Goal: Information Seeking & Learning: Check status

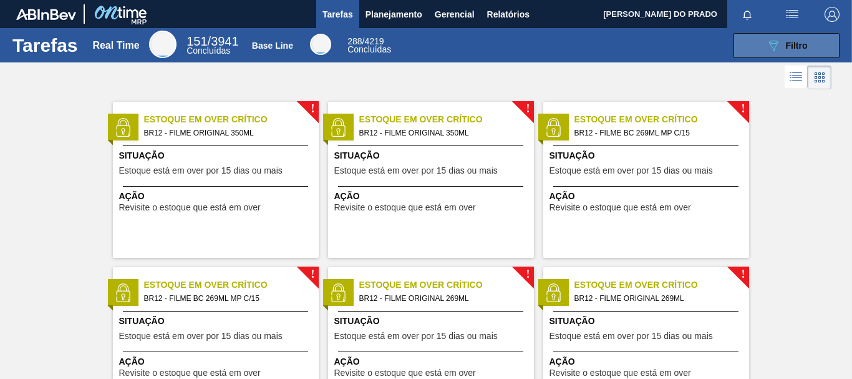
click at [810, 51] on button "089F7B8B-B2A5-4AFE-B5C0-19BA573D28AC Filtro" at bounding box center [786, 45] width 106 height 25
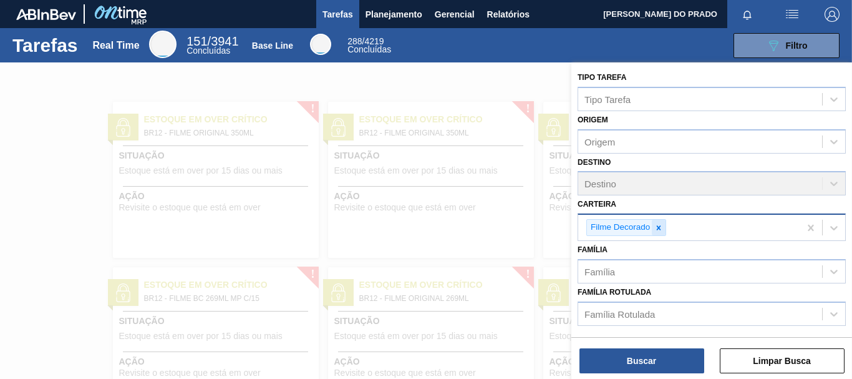
click at [656, 227] on icon at bounding box center [658, 227] width 9 height 9
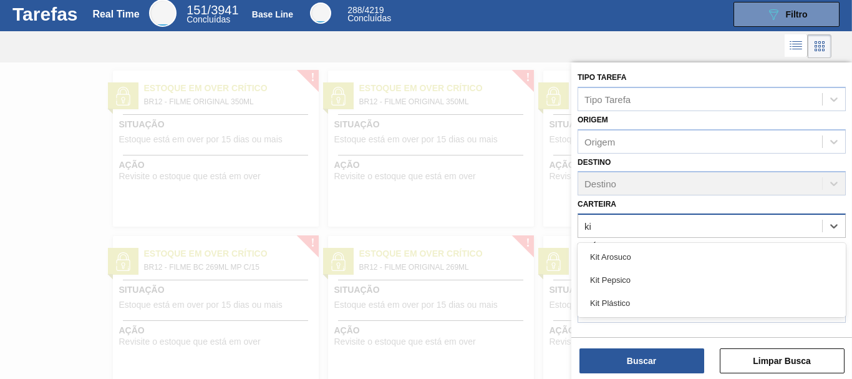
type input "kit"
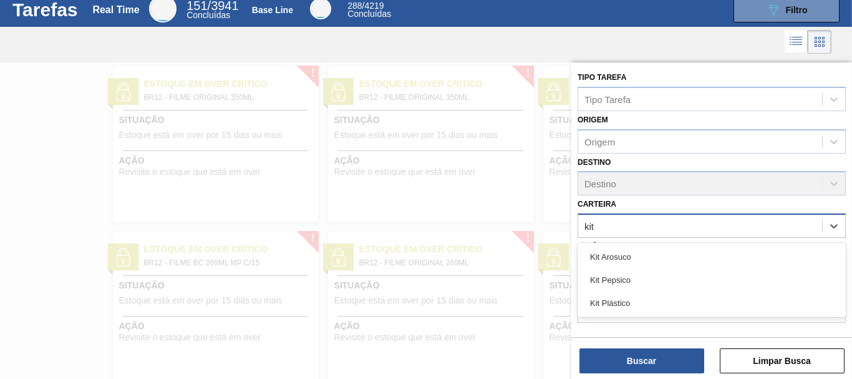
scroll to position [36, 0]
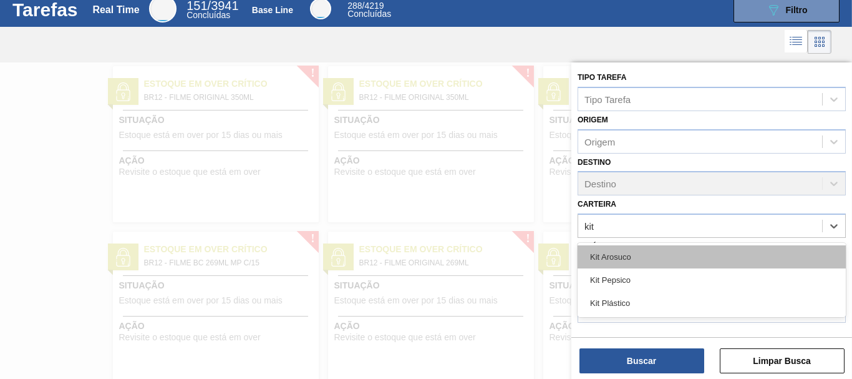
click at [628, 261] on div "Kit Arosuco" at bounding box center [712, 256] width 268 height 23
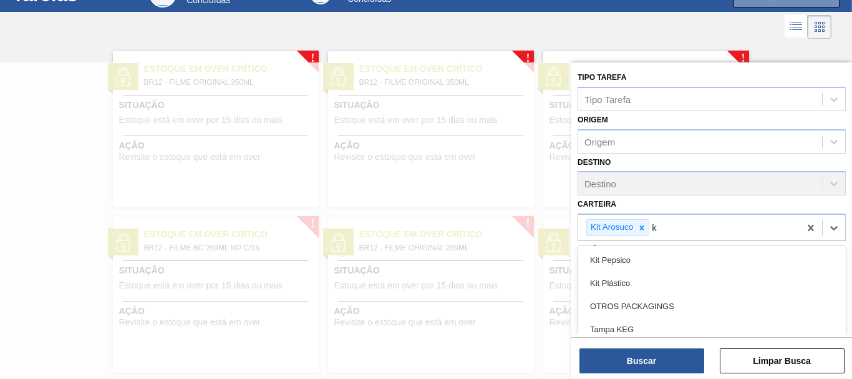
scroll to position [51, 0]
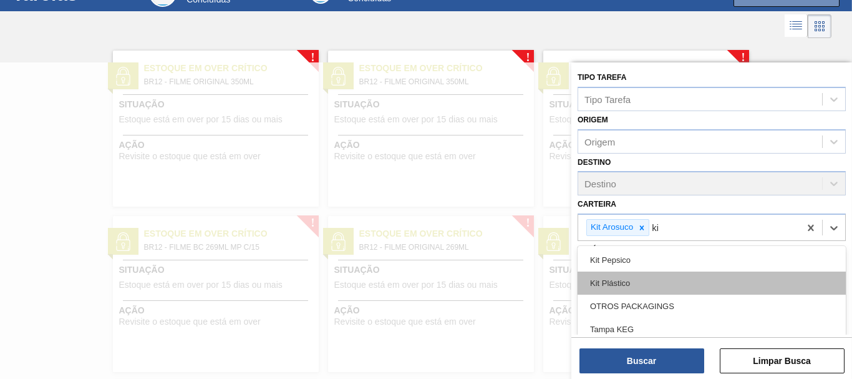
type input "kit"
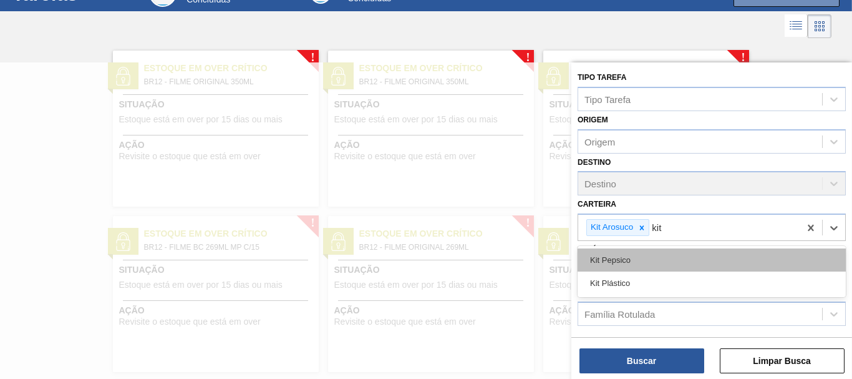
click at [629, 260] on div "Kit Pepsico" at bounding box center [712, 259] width 268 height 23
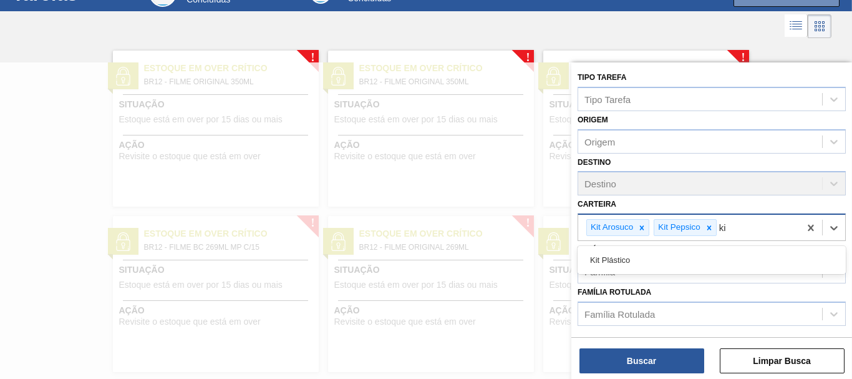
type input "kit"
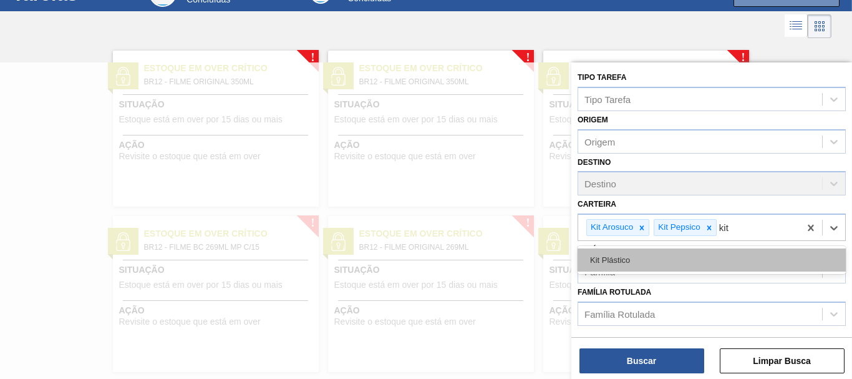
click at [602, 257] on div "Kit Plástico" at bounding box center [712, 259] width 268 height 23
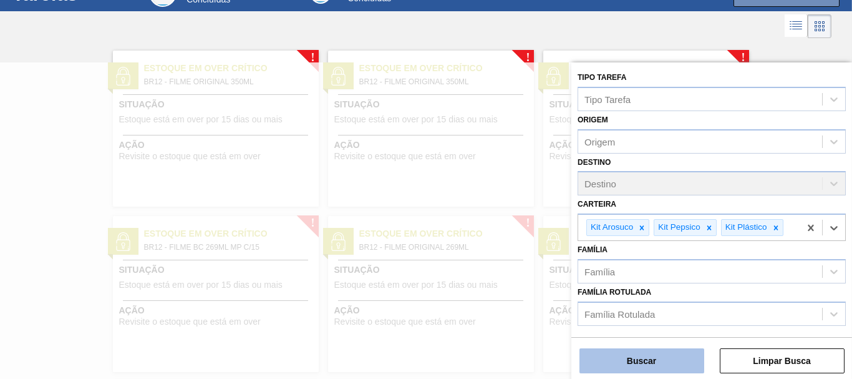
click at [623, 356] on button "Buscar" at bounding box center [641, 360] width 125 height 25
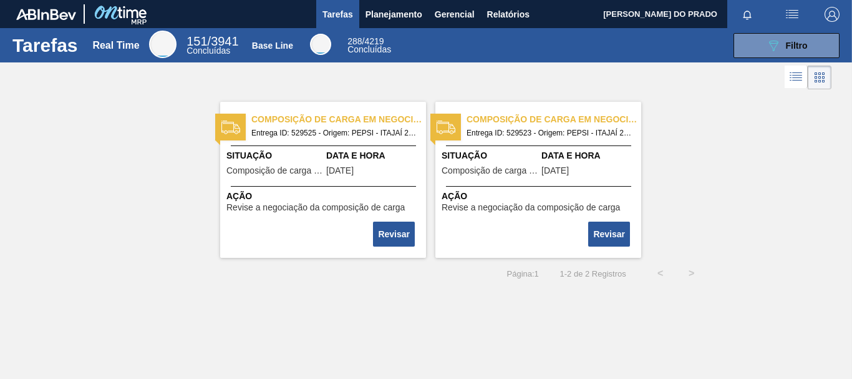
click at [543, 122] on span "Composição de carga em negociação" at bounding box center [554, 119] width 175 height 13
click at [543, 122] on main "Tarefas Planejamento Gerencial Relatórios WEBER OLIVEIRA DO PRADO Marcar todas …" at bounding box center [426, 189] width 852 height 379
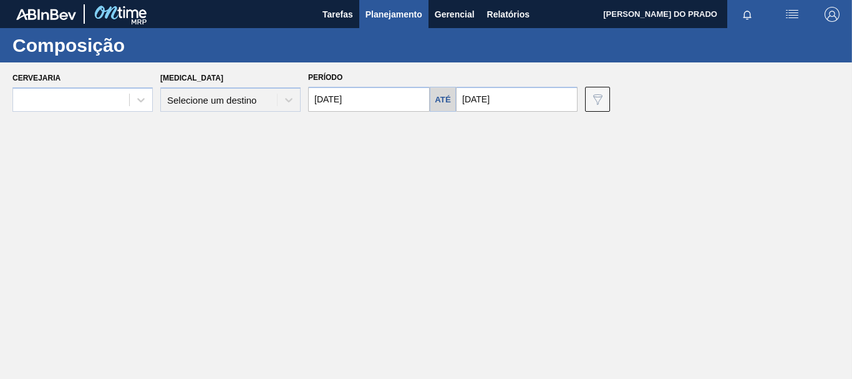
type input "[DATE]"
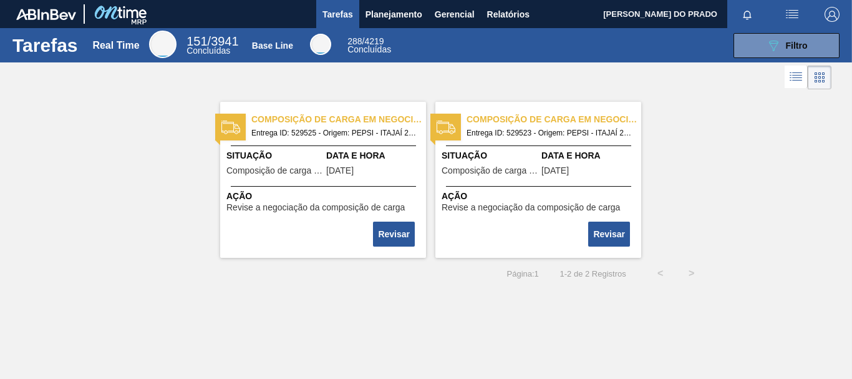
click at [354, 122] on span "Composição de carga em negociação" at bounding box center [338, 119] width 175 height 13
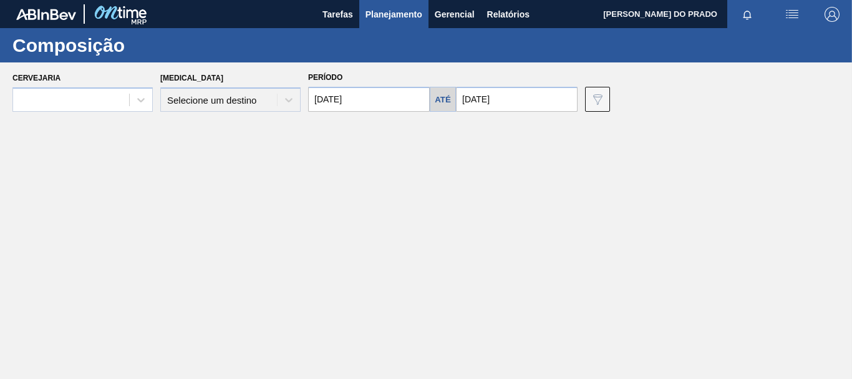
click at [354, 122] on main "Tarefas Planejamento Gerencial Relatórios WEBER OLIVEIRA DO PRADO Marcar todas …" at bounding box center [426, 189] width 852 height 379
type input "[DATE]"
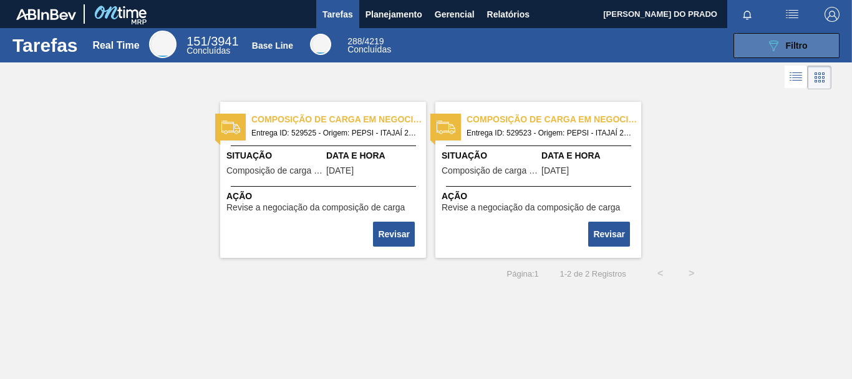
click at [806, 41] on span "Filtro" at bounding box center [797, 46] width 22 height 10
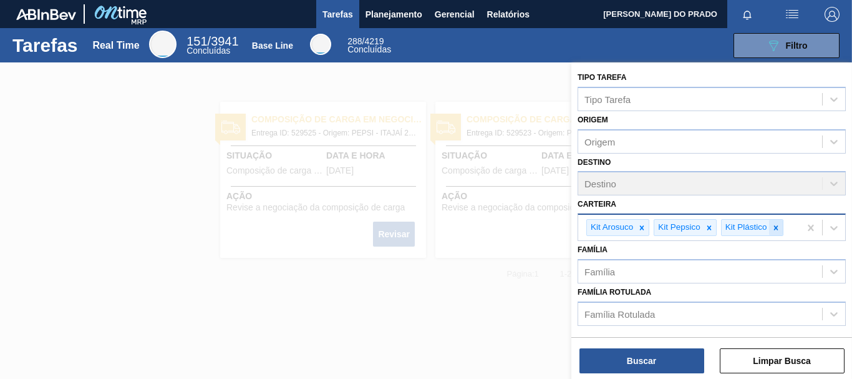
click at [777, 228] on icon at bounding box center [775, 227] width 4 height 4
click at [708, 230] on icon at bounding box center [709, 227] width 9 height 9
click at [639, 226] on icon at bounding box center [641, 227] width 9 height 9
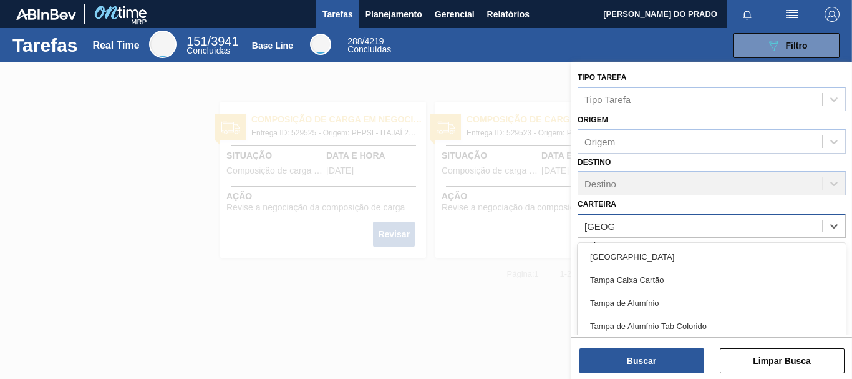
type input "[GEOGRAPHIC_DATA]"
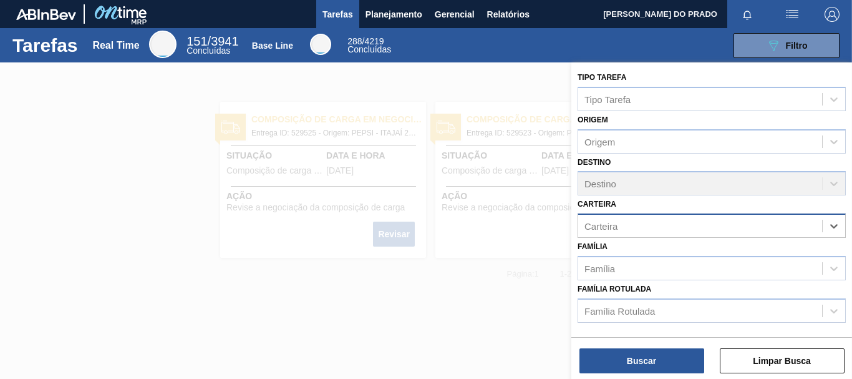
click at [617, 225] on div "Carteira" at bounding box center [600, 226] width 33 height 11
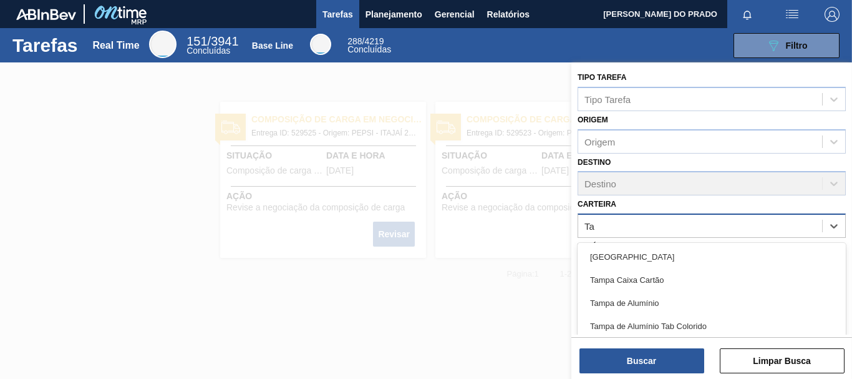
type input "T"
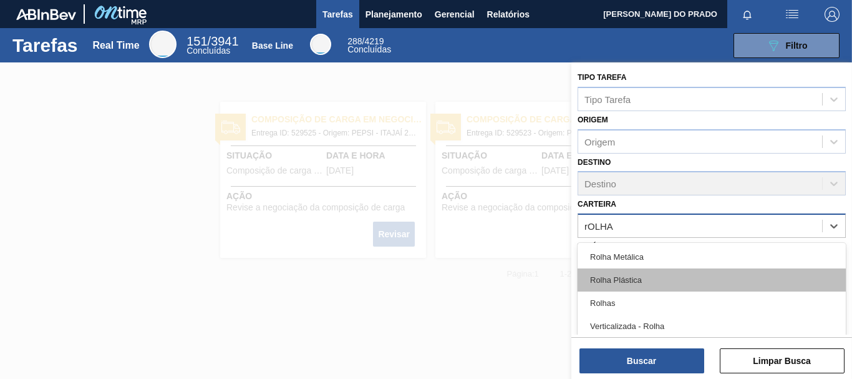
type input "rOLHA"
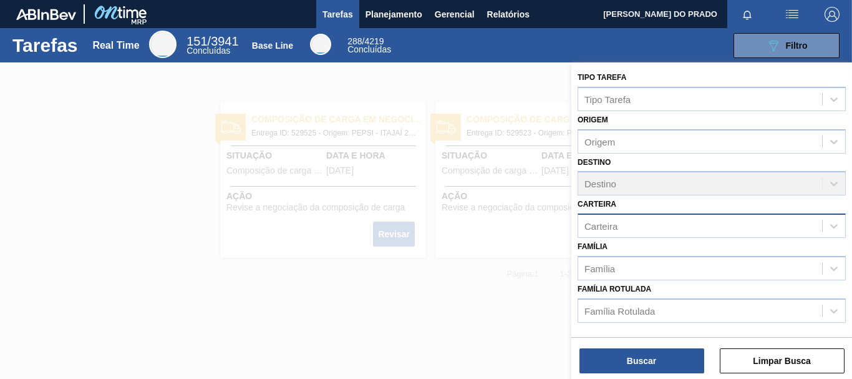
click at [614, 228] on div "Carteira" at bounding box center [600, 226] width 33 height 11
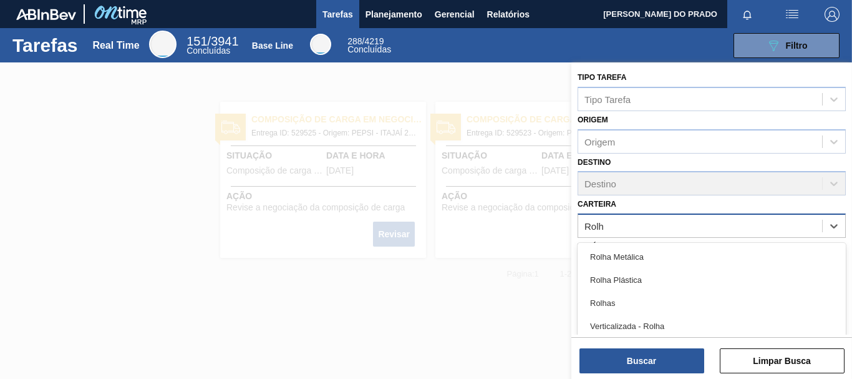
type input "Rolha"
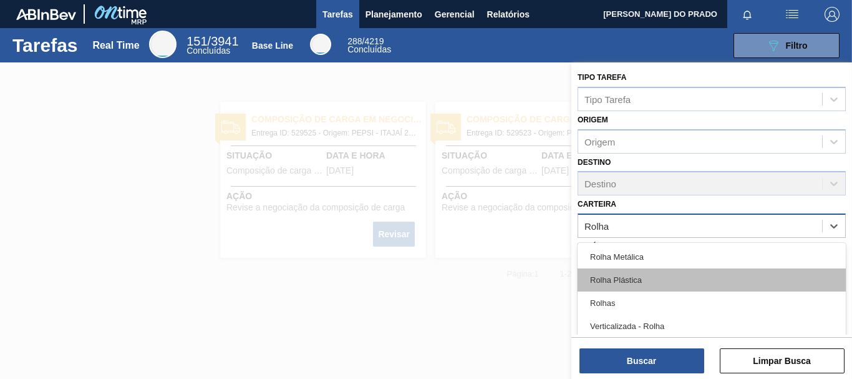
click at [599, 278] on div "Rolha Plástica" at bounding box center [712, 279] width 268 height 23
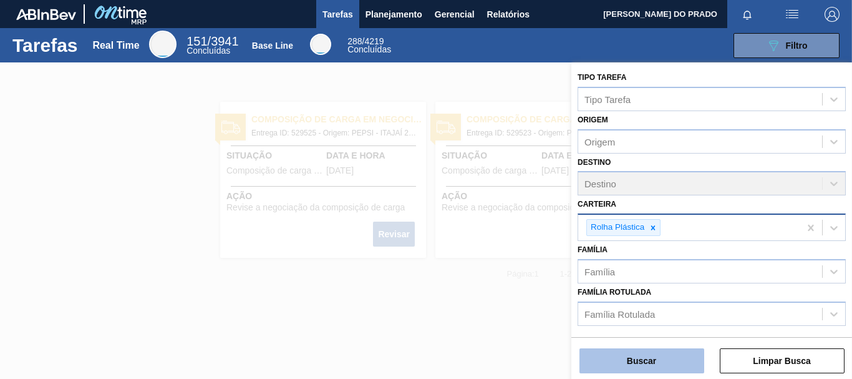
click at [650, 359] on button "Buscar" at bounding box center [641, 360] width 125 height 25
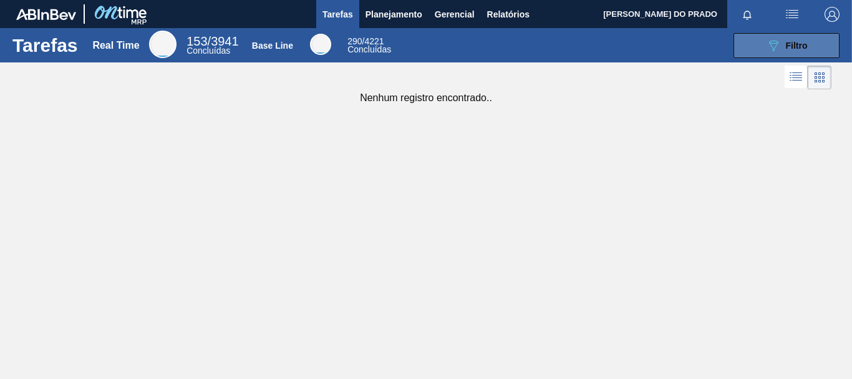
click at [782, 47] on div "089F7B8B-B2A5-4AFE-B5C0-19BA573D28AC Filtro" at bounding box center [787, 45] width 42 height 15
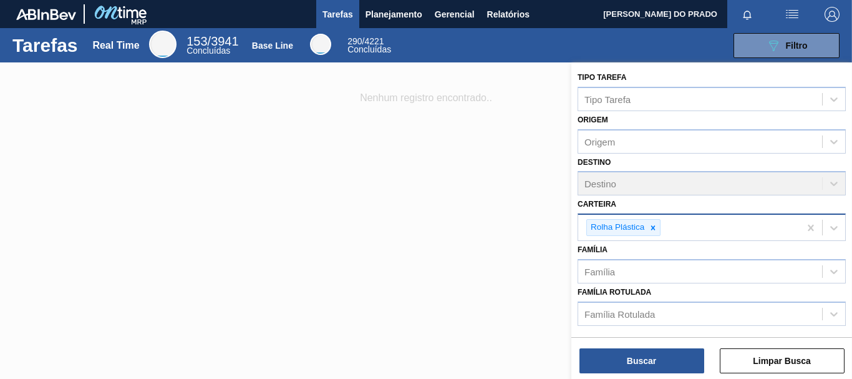
click at [682, 224] on div "Rolha Plástica" at bounding box center [688, 228] width 221 height 26
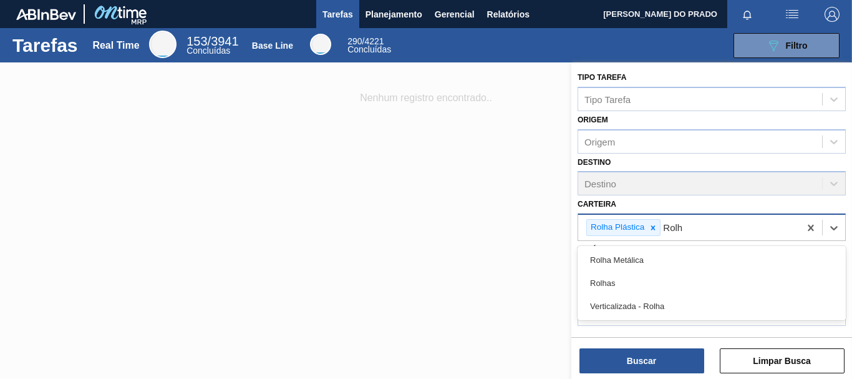
type input "Rolha"
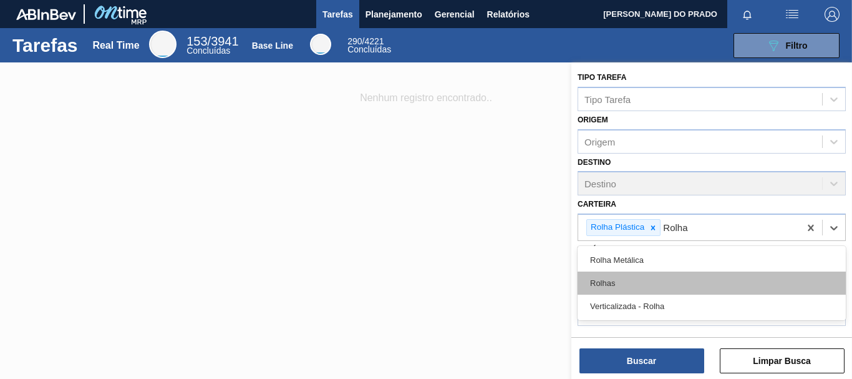
click at [614, 277] on div "Rolhas" at bounding box center [712, 282] width 268 height 23
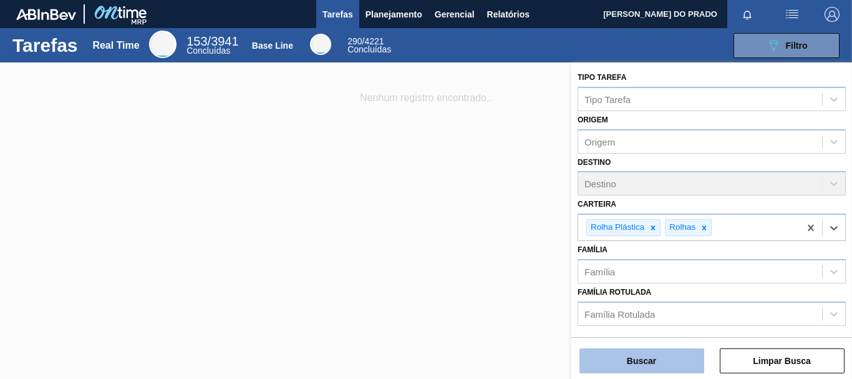
click at [653, 354] on button "Buscar" at bounding box center [641, 360] width 125 height 25
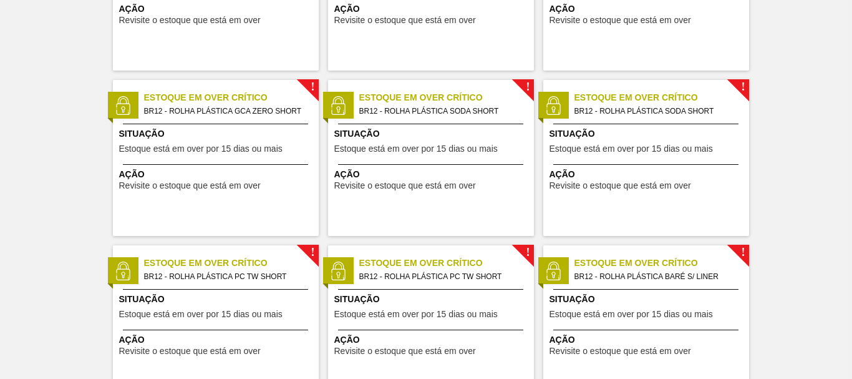
scroll to position [249, 0]
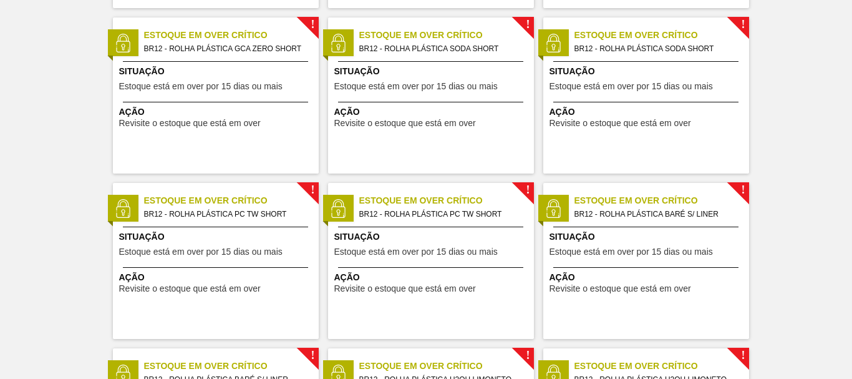
click at [452, 208] on span "BR12 - ROLHA PLÁSTICA PC TW SHORT" at bounding box center [441, 214] width 165 height 14
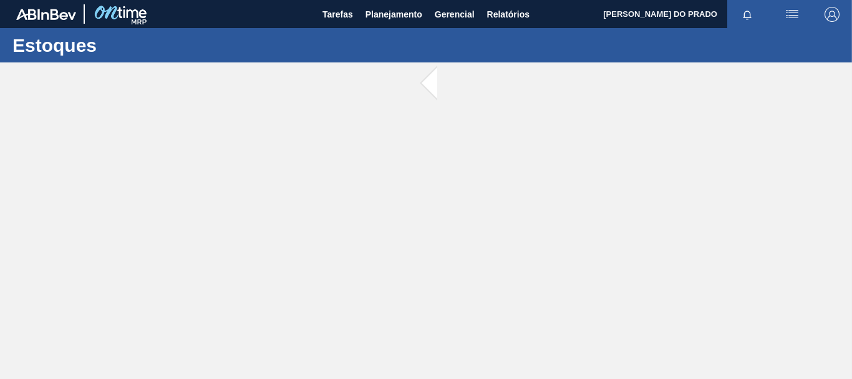
click at [452, 208] on main "Tarefas Planejamento Gerencial Relatórios WEBER OLIVEIRA DO PRADO Marcar todas …" at bounding box center [426, 189] width 852 height 379
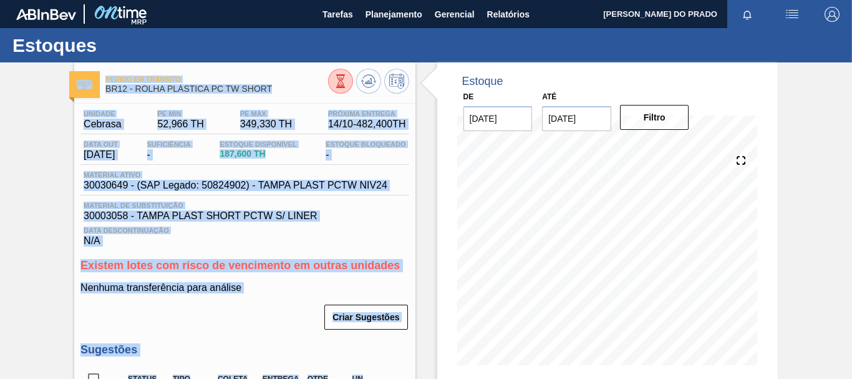
click at [364, 244] on div "Data Descontinuação N/A" at bounding box center [244, 233] width 328 height 25
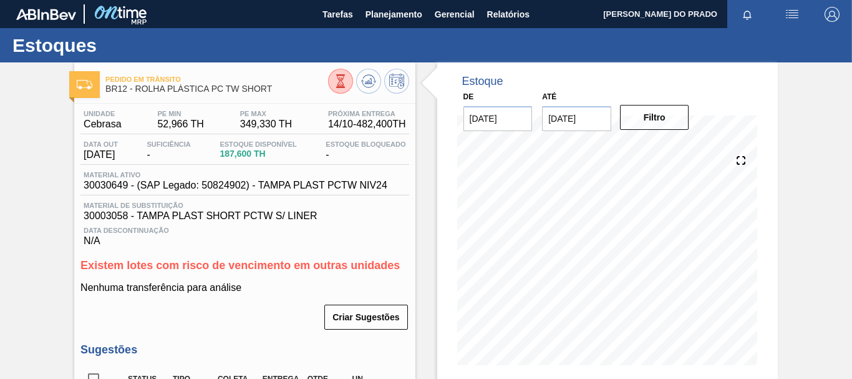
scroll to position [187, 0]
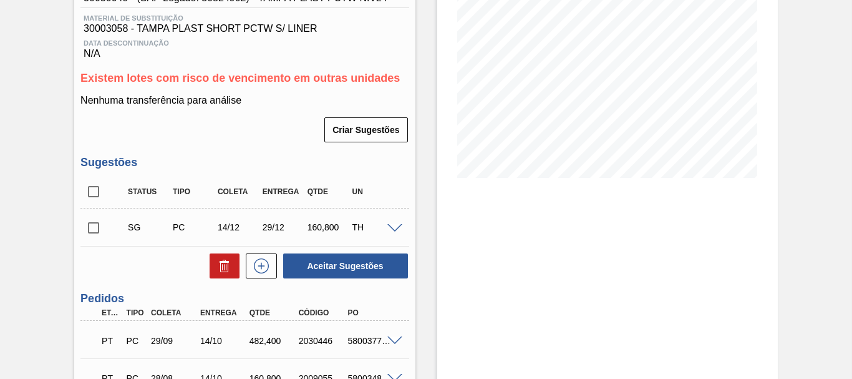
click at [391, 224] on span at bounding box center [394, 228] width 15 height 9
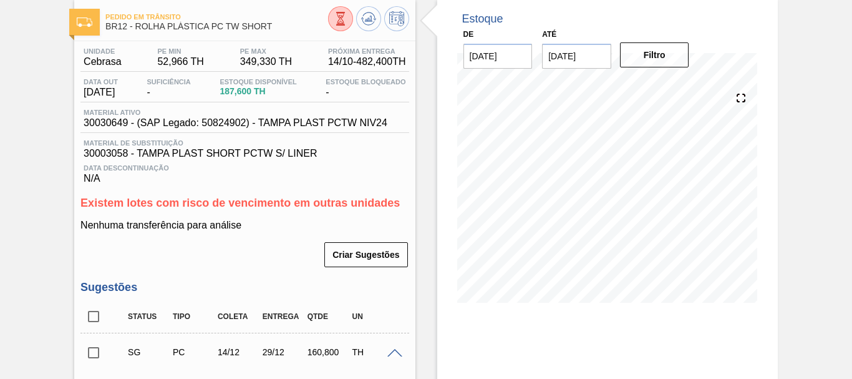
scroll to position [0, 0]
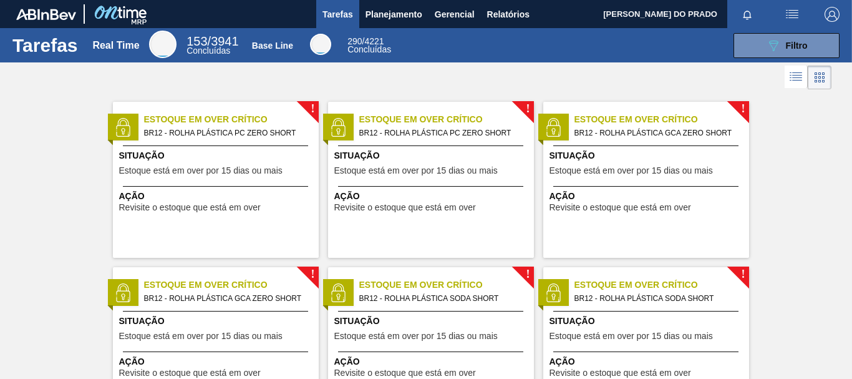
click at [454, 299] on span "BR12 - ROLHA PLÁSTICA SODA SHORT" at bounding box center [441, 298] width 165 height 14
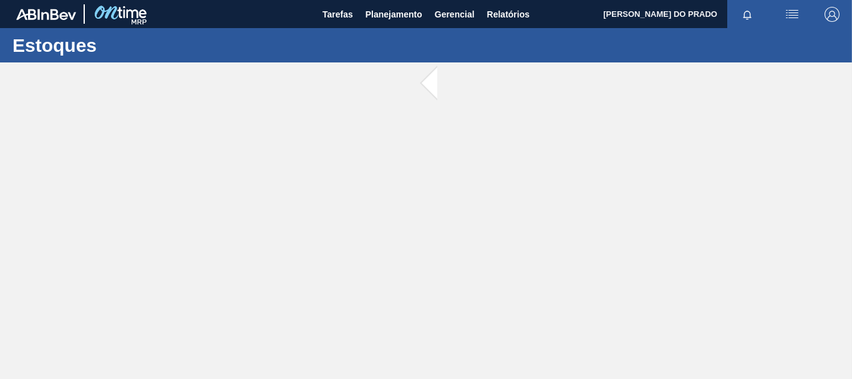
click at [454, 299] on main "Tarefas Planejamento Gerencial Relatórios WEBER OLIVEIRA DO PRADO Marcar todas …" at bounding box center [426, 189] width 852 height 379
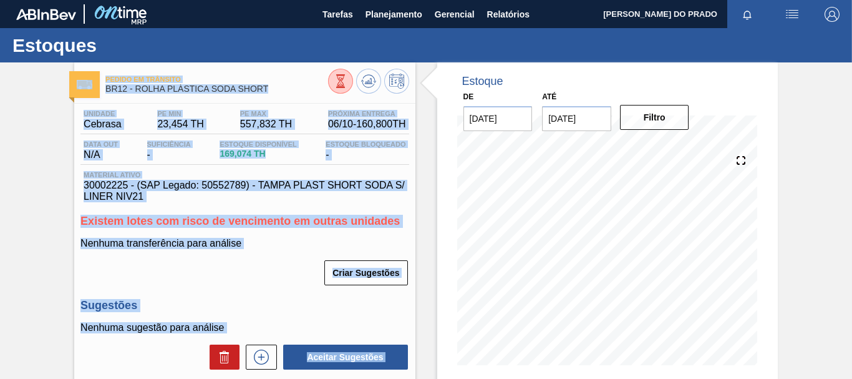
click at [378, 168] on div "Unidade Cebrasa PE MIN 23,454 TH PE MAX 557,832 TH Próxima Entrega 06/10 - 160,…" at bounding box center [244, 156] width 328 height 92
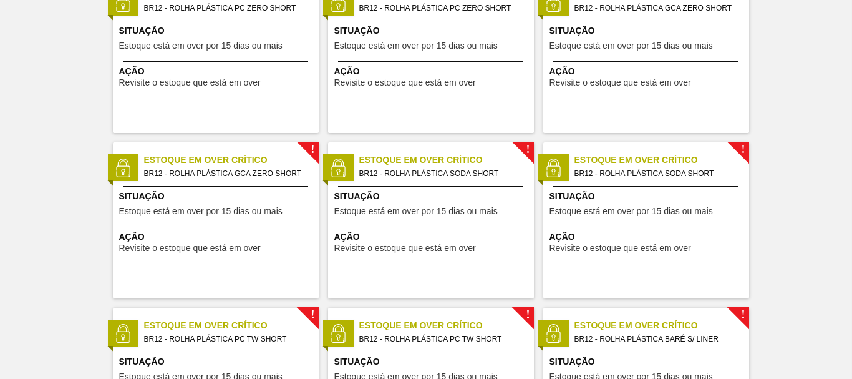
scroll to position [249, 0]
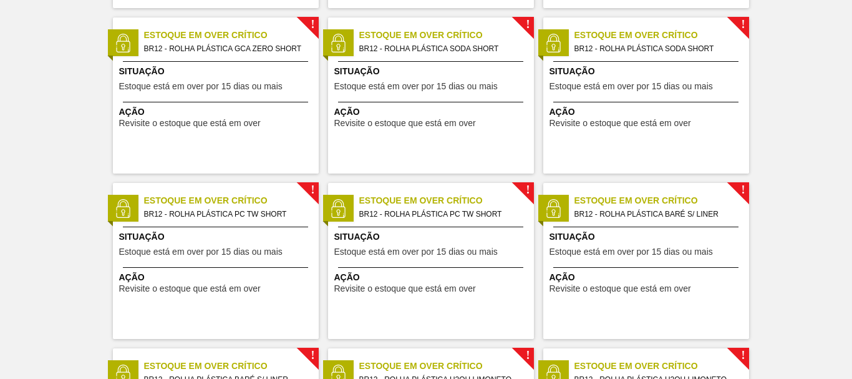
click at [457, 222] on div "! Estoque em Over Crítico BR12 - ROLHA PLÁSTICA PC TW SHORT Situação Estoque es…" at bounding box center [431, 261] width 206 height 156
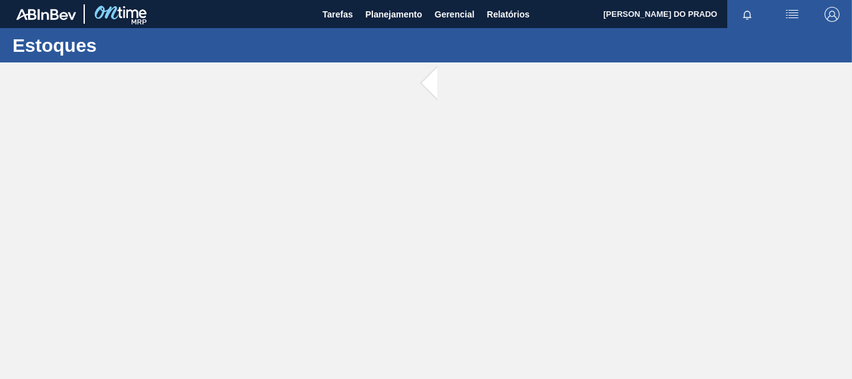
click at [457, 222] on main "Tarefas Planejamento Gerencial Relatórios WEBER OLIVEIRA DO PRADO Marcar todas …" at bounding box center [426, 189] width 852 height 379
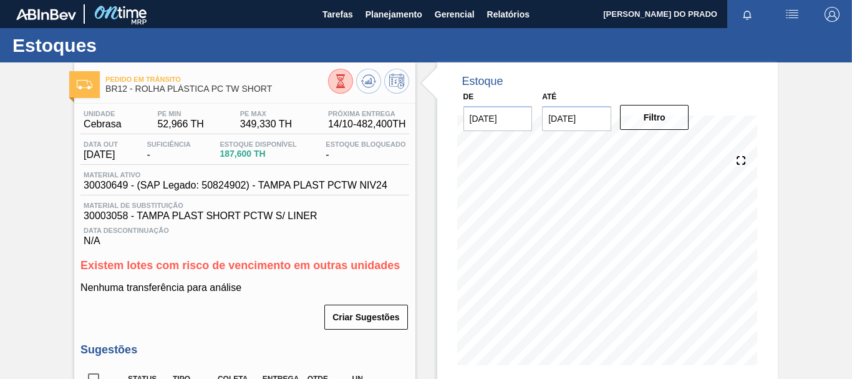
click at [415, 190] on div "Estoque De [DATE] Até [DATE] Filtro" at bounding box center [596, 373] width 362 height 622
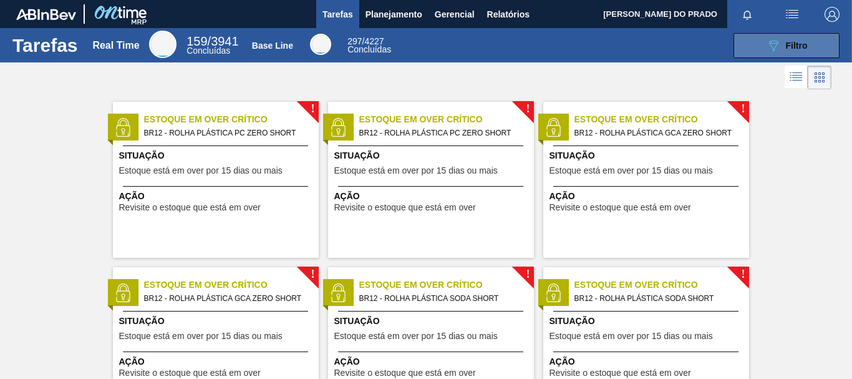
click at [796, 49] on span "Filtro" at bounding box center [797, 46] width 22 height 10
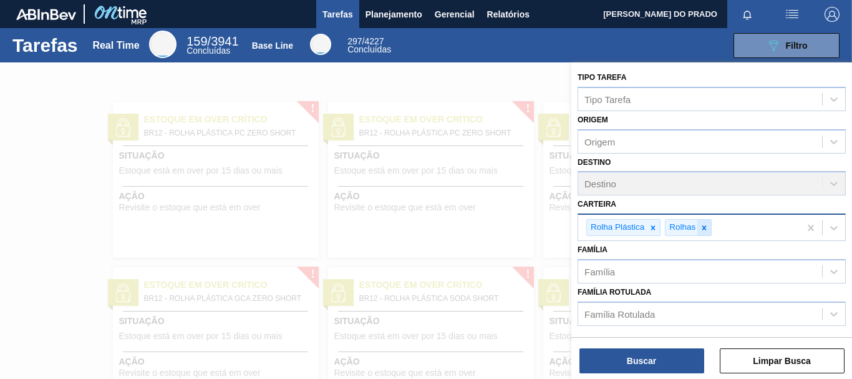
click at [706, 227] on icon at bounding box center [704, 227] width 9 height 9
click at [651, 226] on icon at bounding box center [653, 227] width 9 height 9
click at [628, 226] on icon at bounding box center [625, 227] width 9 height 9
click at [628, 226] on div "Carteira" at bounding box center [700, 226] width 244 height 18
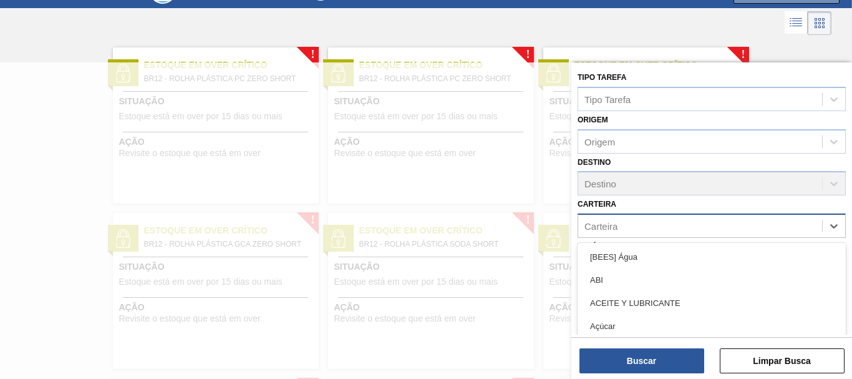
scroll to position [56, 0]
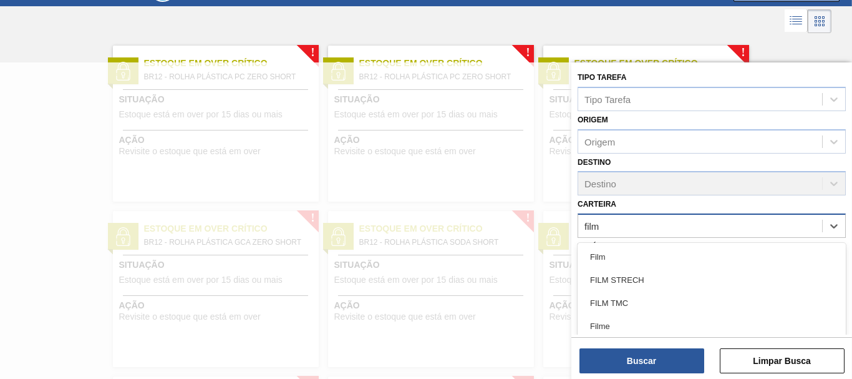
type input "filme"
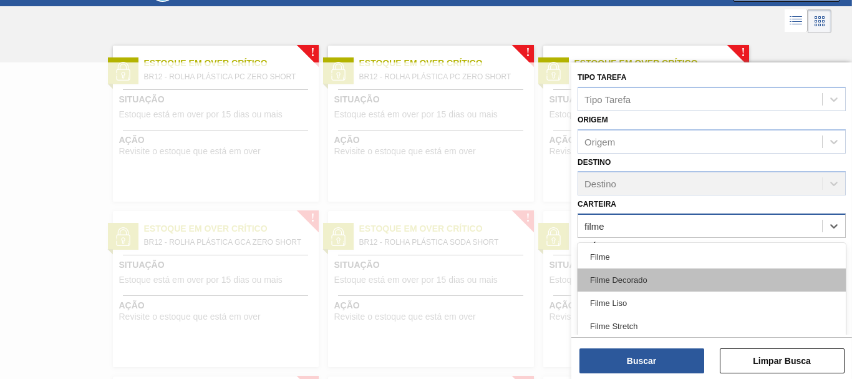
click at [624, 281] on div "Filme Decorado" at bounding box center [712, 279] width 268 height 23
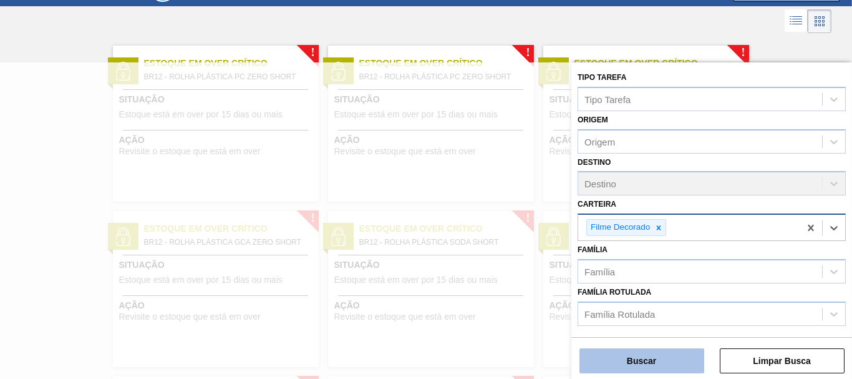
click at [639, 362] on button "Buscar" at bounding box center [641, 360] width 125 height 25
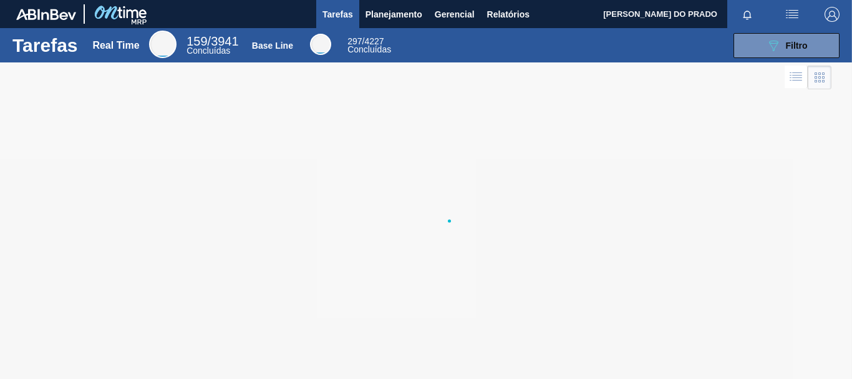
scroll to position [0, 0]
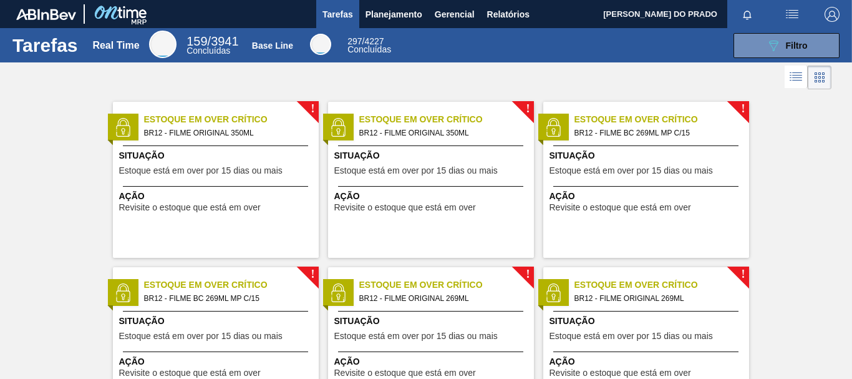
click at [410, 133] on span "BR12 - FILME ORIGINAL 350ML" at bounding box center [441, 133] width 165 height 14
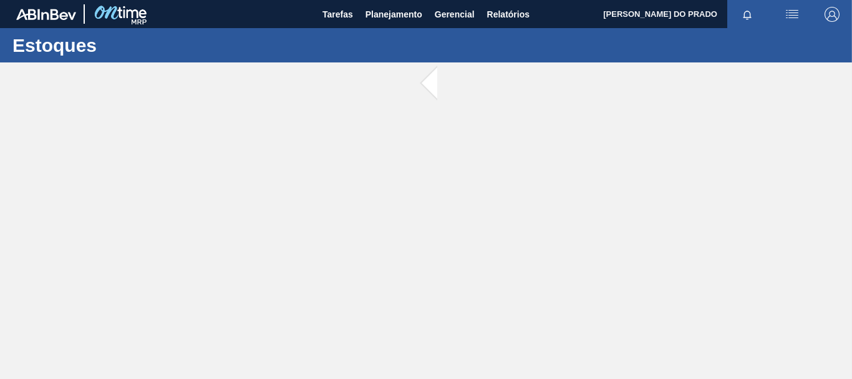
click at [410, 133] on main "Tarefas Planejamento Gerencial Relatórios WEBER OLIVEIRA DO PRADO Marcar todas …" at bounding box center [426, 189] width 852 height 379
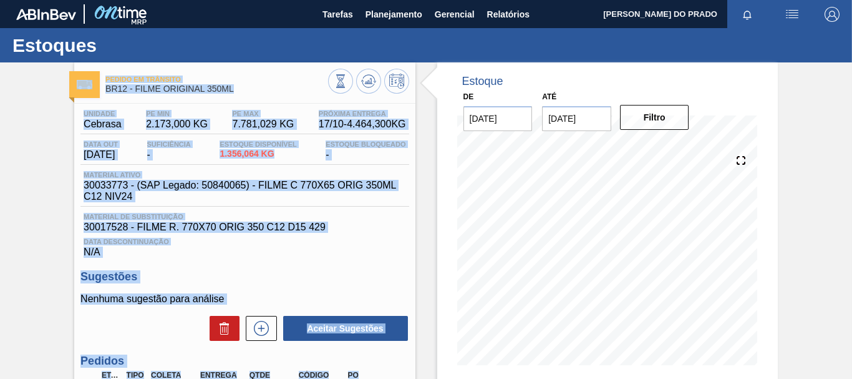
click at [357, 220] on span "Material de Substituição" at bounding box center [245, 216] width 322 height 7
click at [311, 93] on span "BR12 - FILME ORIGINAL 350ML" at bounding box center [216, 88] width 222 height 9
